Goal: Find specific page/section: Find specific page/section

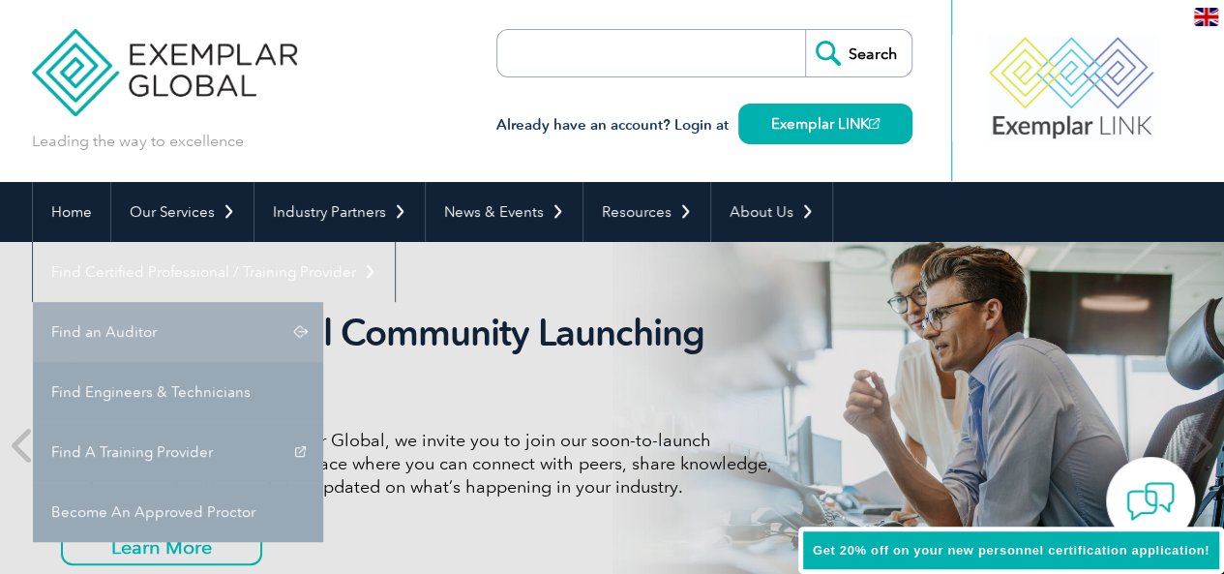
click at [323, 302] on link "Find an Auditor" at bounding box center [178, 332] width 290 height 60
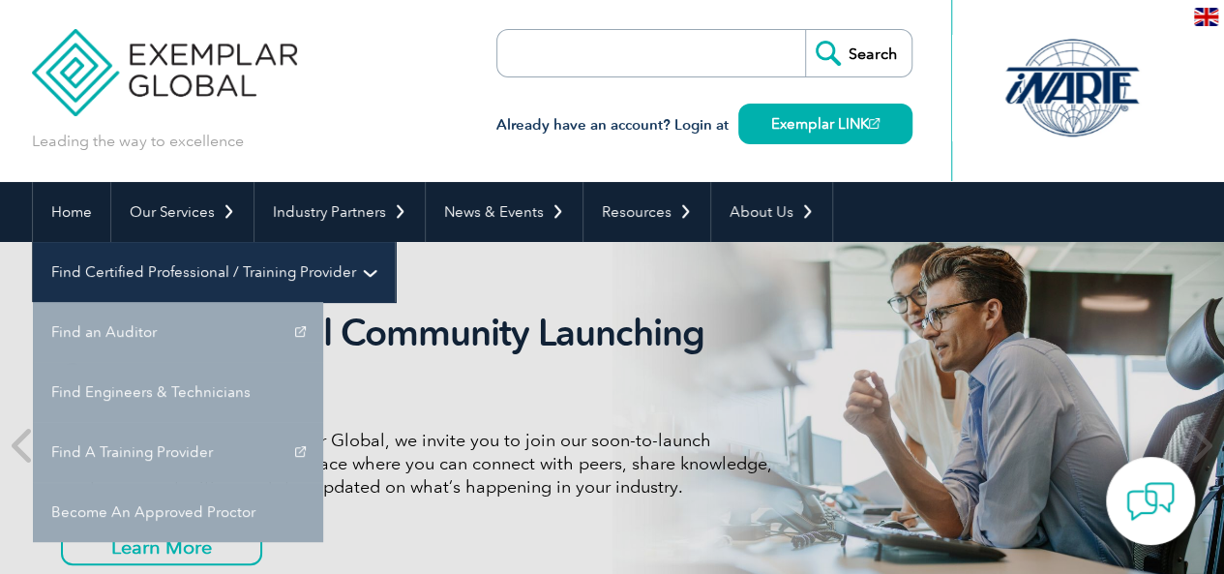
click at [395, 242] on link "Find Certified Professional / Training Provider" at bounding box center [214, 272] width 362 height 60
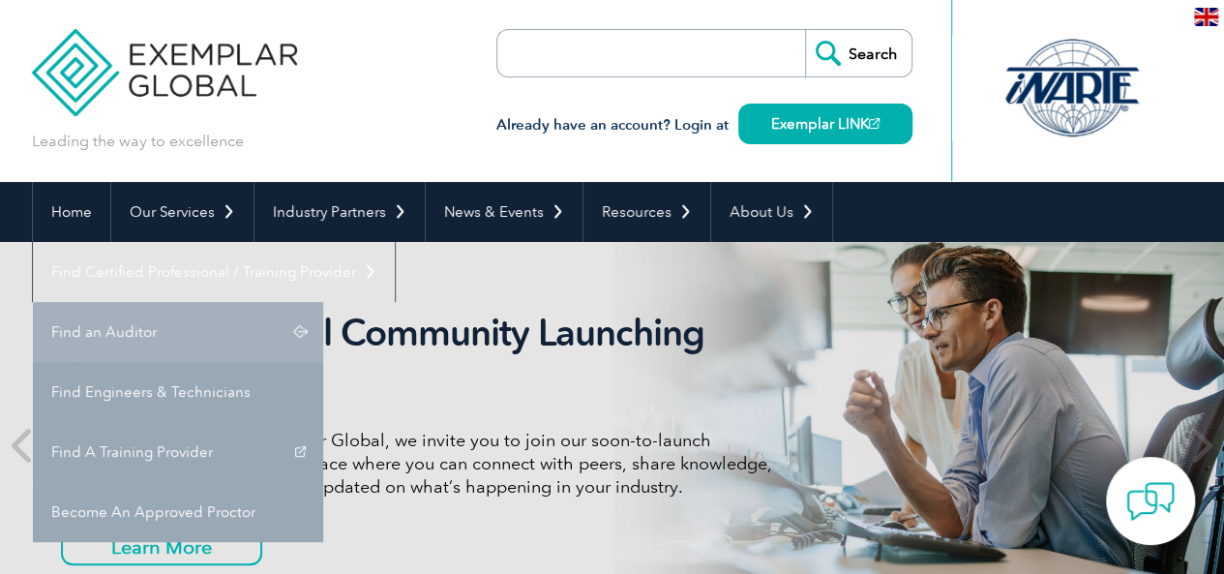
click at [323, 302] on link "Find an Auditor" at bounding box center [178, 332] width 290 height 60
